Goal: Task Accomplishment & Management: Manage account settings

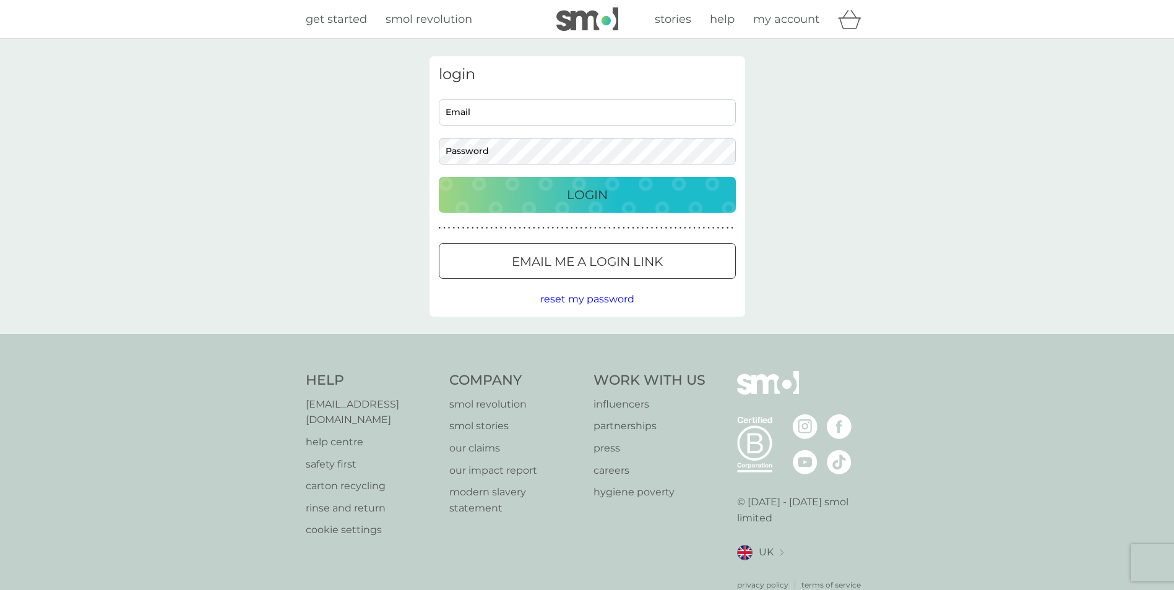
click at [466, 118] on input "Email" at bounding box center [587, 112] width 297 height 27
type input "[EMAIL_ADDRESS][DOMAIN_NAME]"
click at [439, 177] on button "Login" at bounding box center [587, 195] width 297 height 36
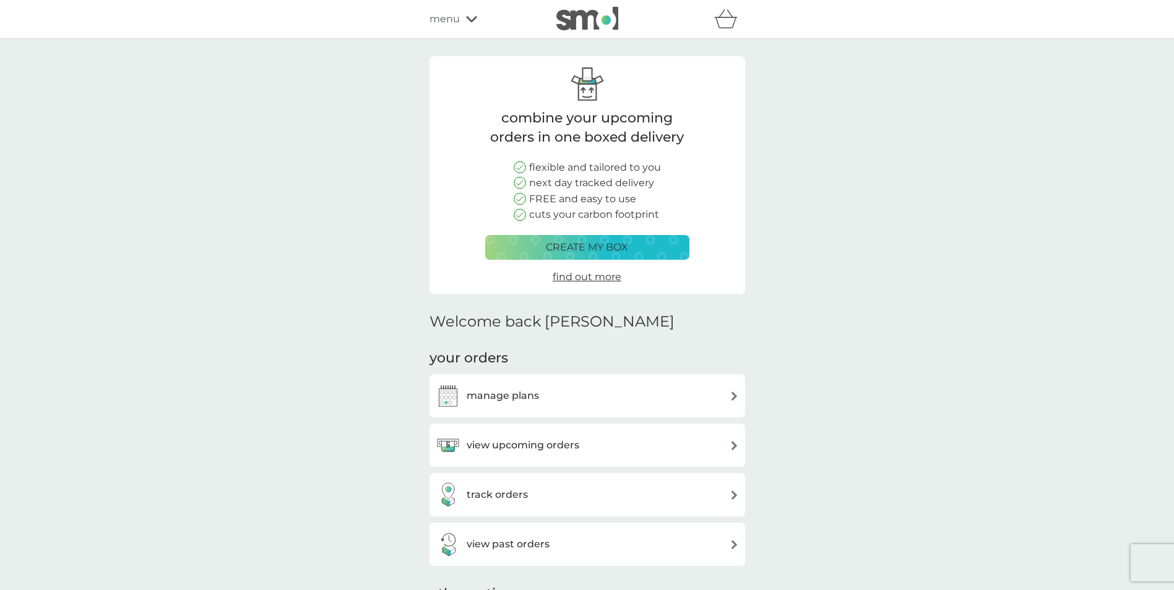
click at [551, 392] on div "manage plans" at bounding box center [587, 396] width 303 height 25
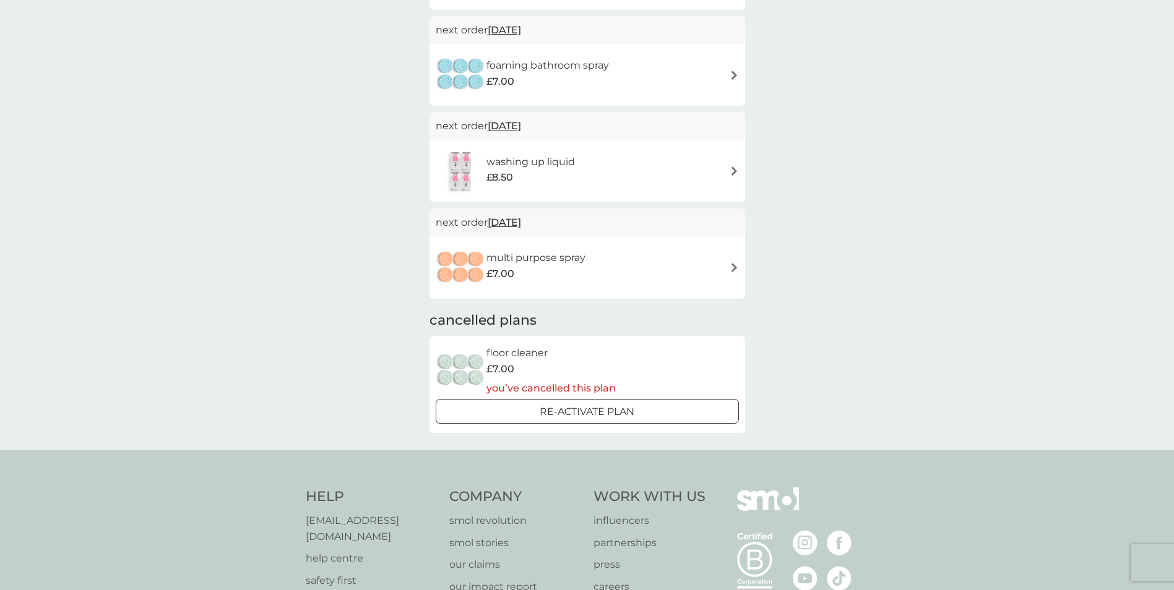
scroll to position [619, 0]
